Goal: Information Seeking & Learning: Learn about a topic

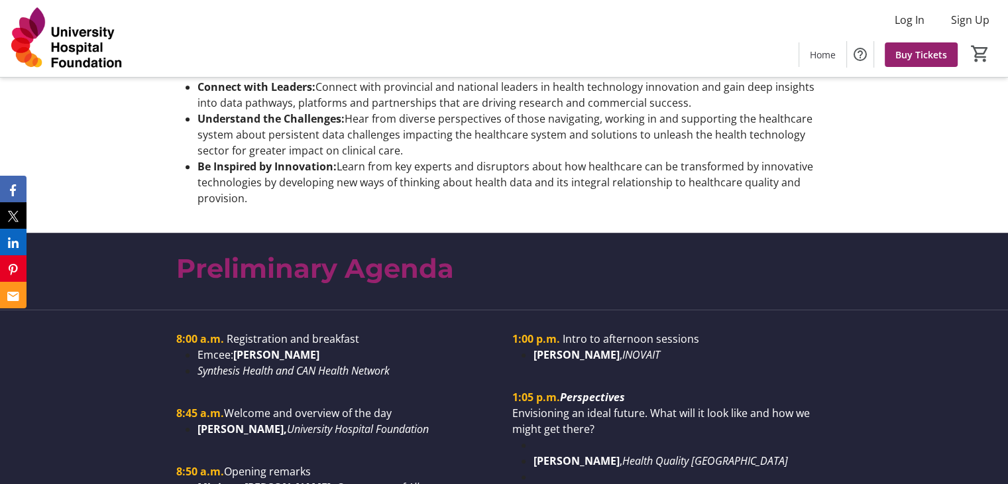
scroll to position [933, 0]
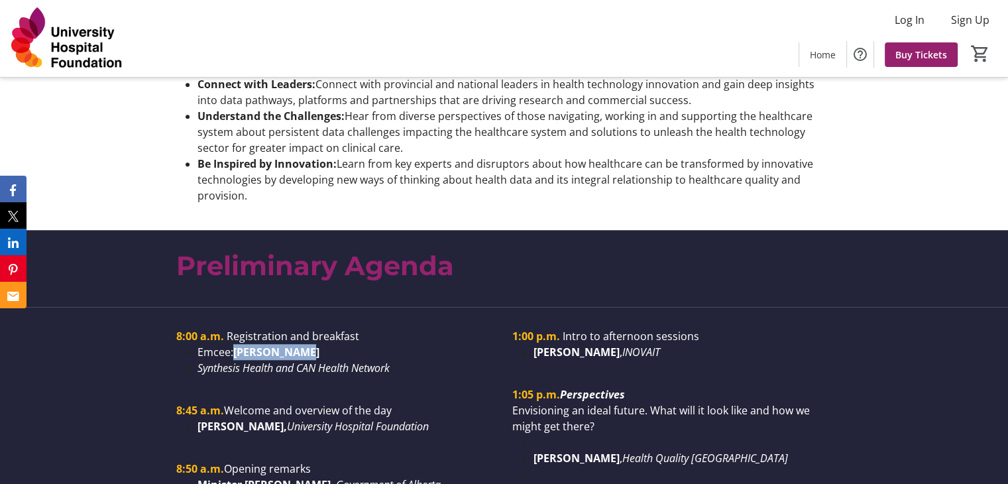
drag, startPoint x: 323, startPoint y: 333, endPoint x: 234, endPoint y: 341, distance: 89.2
click at [234, 344] on li "Emcee: [PERSON_NAME]" at bounding box center [347, 352] width 299 height 16
copy strong "[PERSON_NAME]"
drag, startPoint x: 588, startPoint y: 294, endPoint x: 520, endPoint y: 275, distance: 70.8
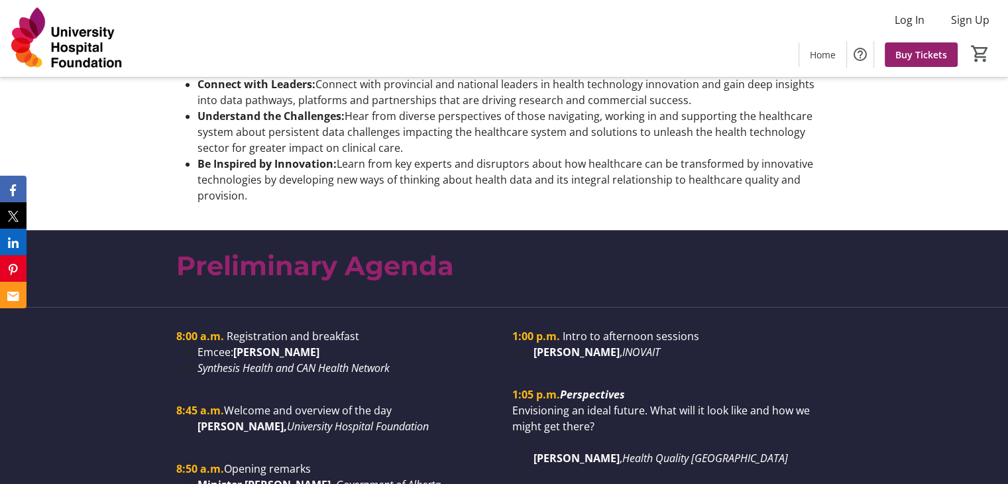
click at [520, 275] on div "Preliminary Agenda" at bounding box center [504, 268] width 1008 height 77
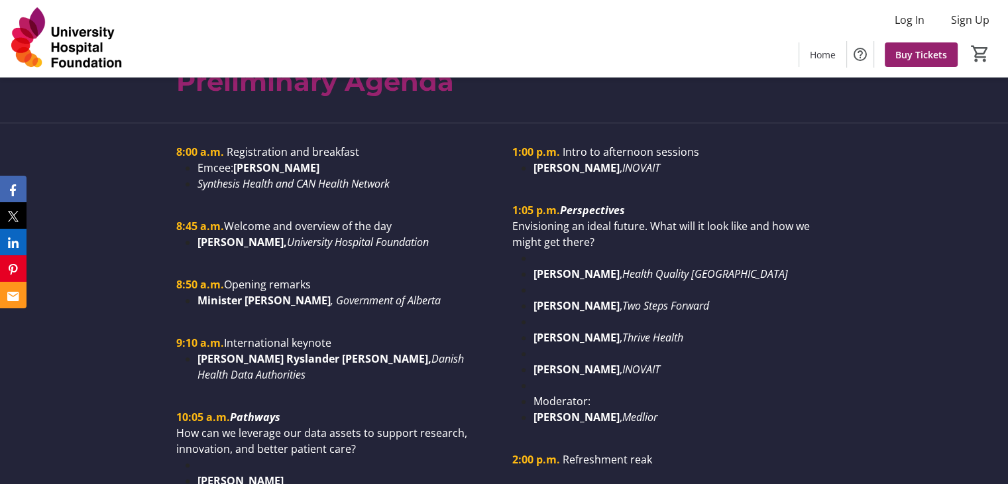
scroll to position [1116, 0]
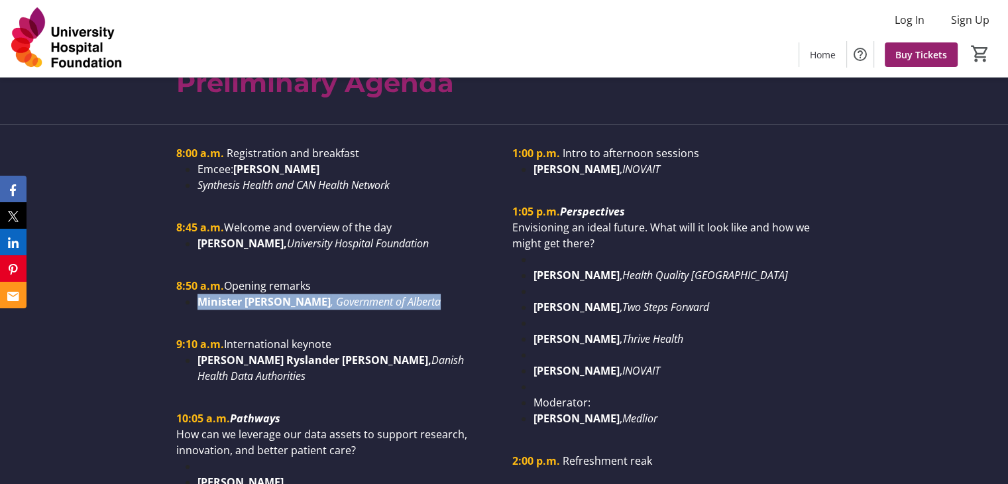
drag, startPoint x: 434, startPoint y: 287, endPoint x: 192, endPoint y: 287, distance: 241.9
click at [192, 294] on ul "Minister [PERSON_NAME] , Government of Alberta" at bounding box center [336, 302] width 320 height 16
copy li "Minister [PERSON_NAME] , Government of Alberta"
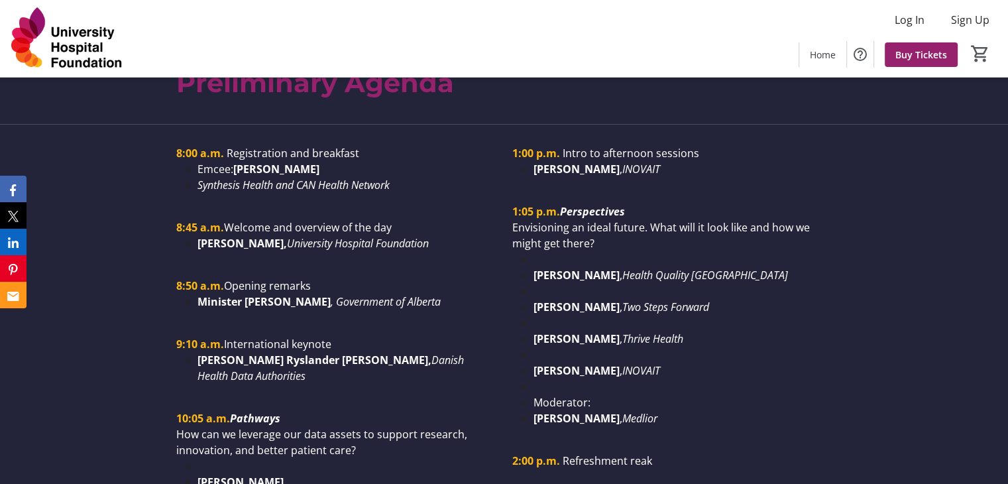
click at [438, 336] on p "9:10 a.m. International keynote" at bounding box center [336, 344] width 320 height 16
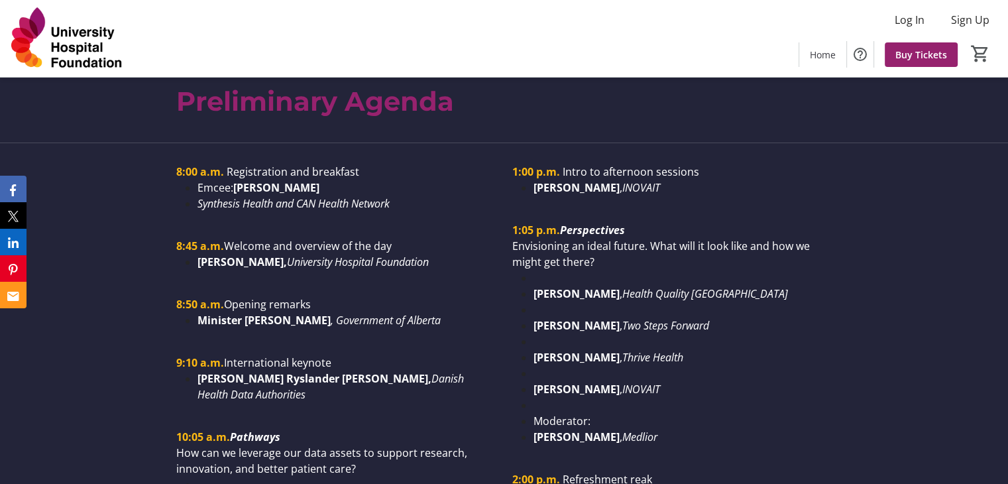
scroll to position [1100, 0]
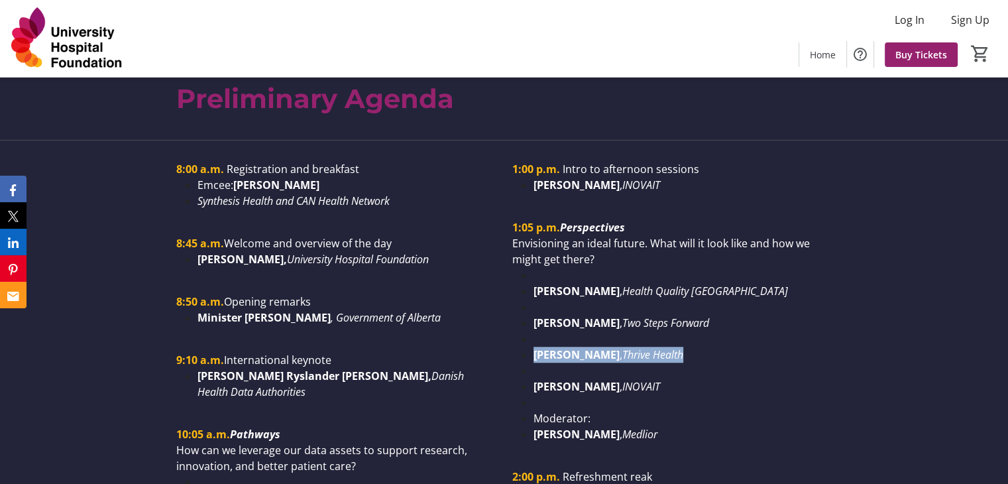
drag, startPoint x: 716, startPoint y: 338, endPoint x: 525, endPoint y: 345, distance: 191.0
click at [534, 347] on li "[PERSON_NAME] , Thrive Health" at bounding box center [683, 355] width 299 height 16
copy li "[PERSON_NAME] , Thrive Health"
click at [761, 283] on li "[PERSON_NAME] , Health Quality [GEOGRAPHIC_DATA]" at bounding box center [683, 291] width 299 height 16
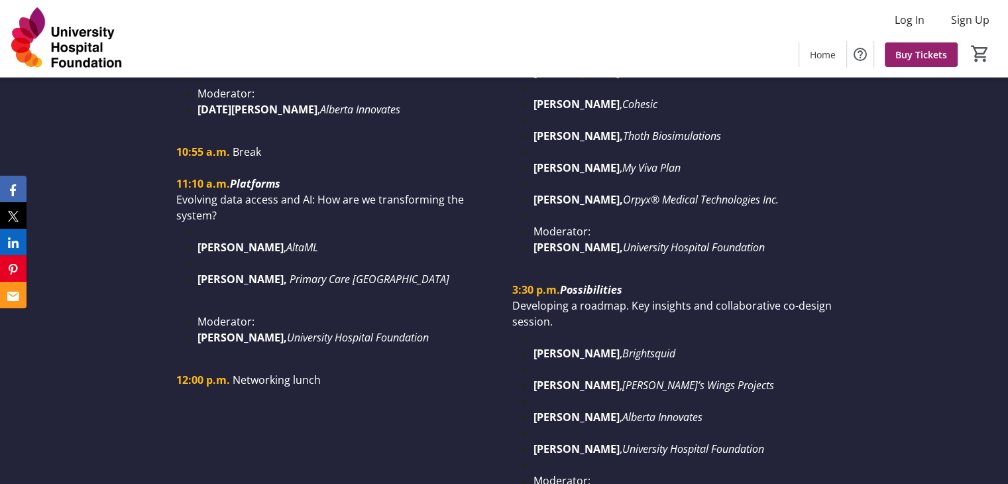
scroll to position [1601, 0]
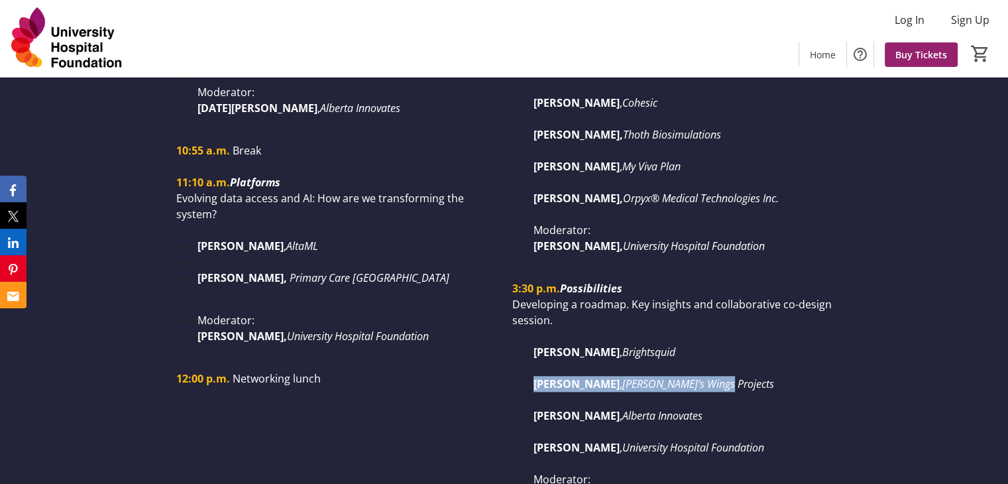
drag, startPoint x: 708, startPoint y: 369, endPoint x: 510, endPoint y: 367, distance: 198.2
click at [510, 367] on div "1:00 p.m. Intro to afternoon sessions [PERSON_NAME] , [GEOGRAPHIC_DATA] 1:05 p.…" at bounding box center [672, 161] width 336 height 1002
copy li "[PERSON_NAME] , [PERSON_NAME]’s Wings Projects"
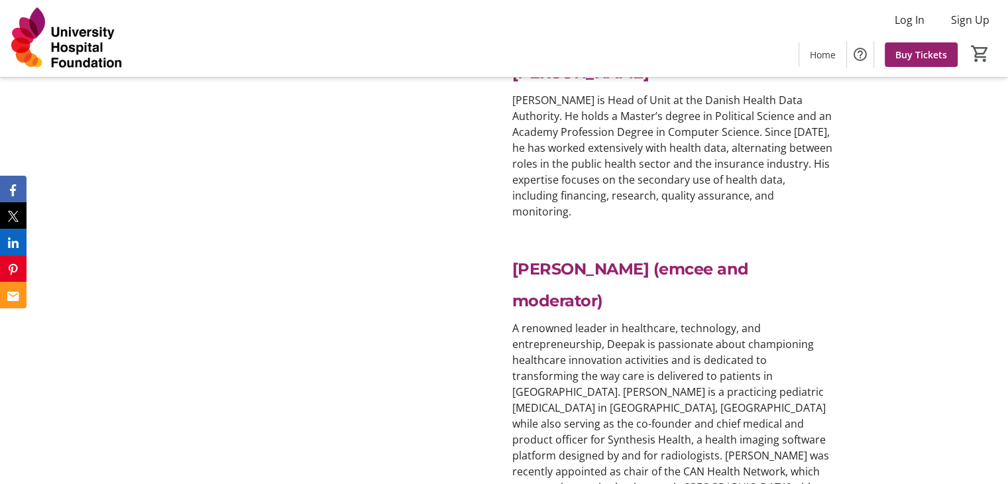
scroll to position [2704, 0]
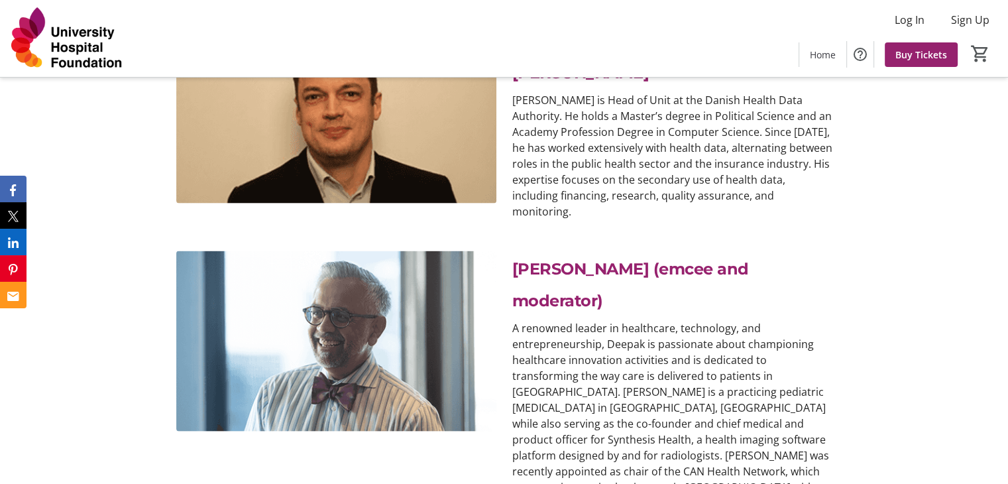
click at [644, 251] on p "[PERSON_NAME] (emcee and moderator)" at bounding box center [672, 283] width 320 height 64
